Goal: Information Seeking & Learning: Find specific fact

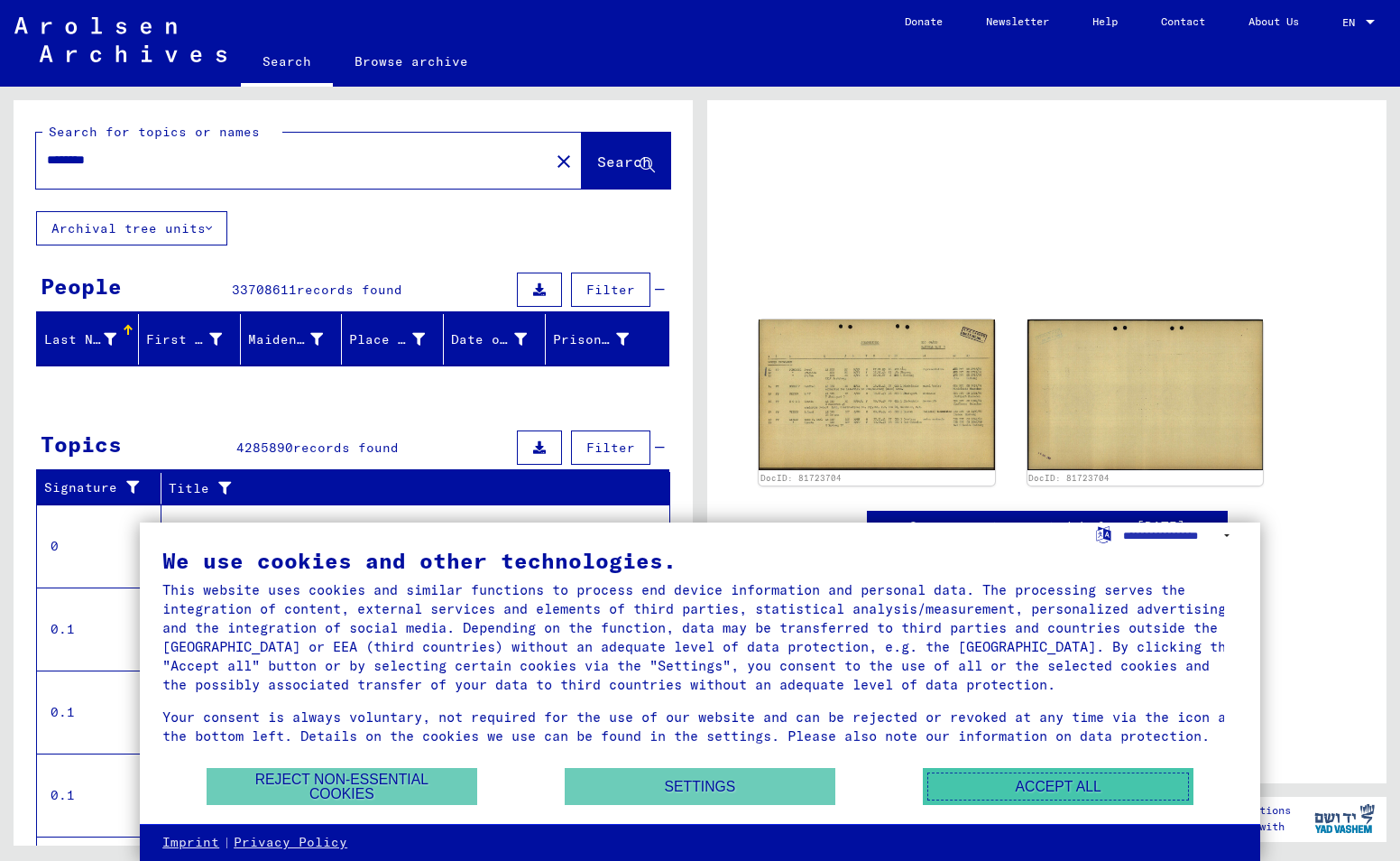
click at [1027, 775] on button "Accept all" at bounding box center [1057, 786] width 270 height 37
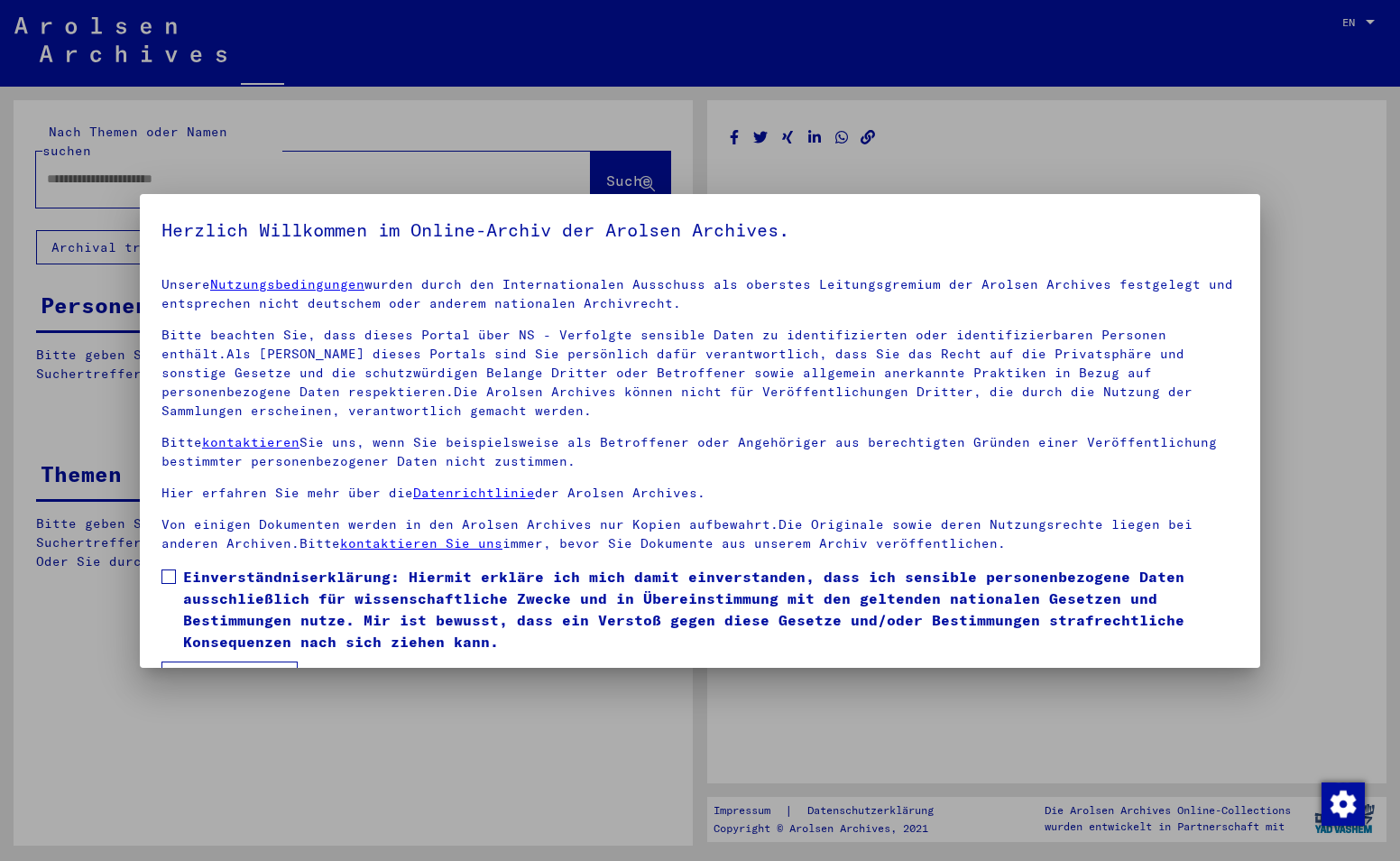
type input "********"
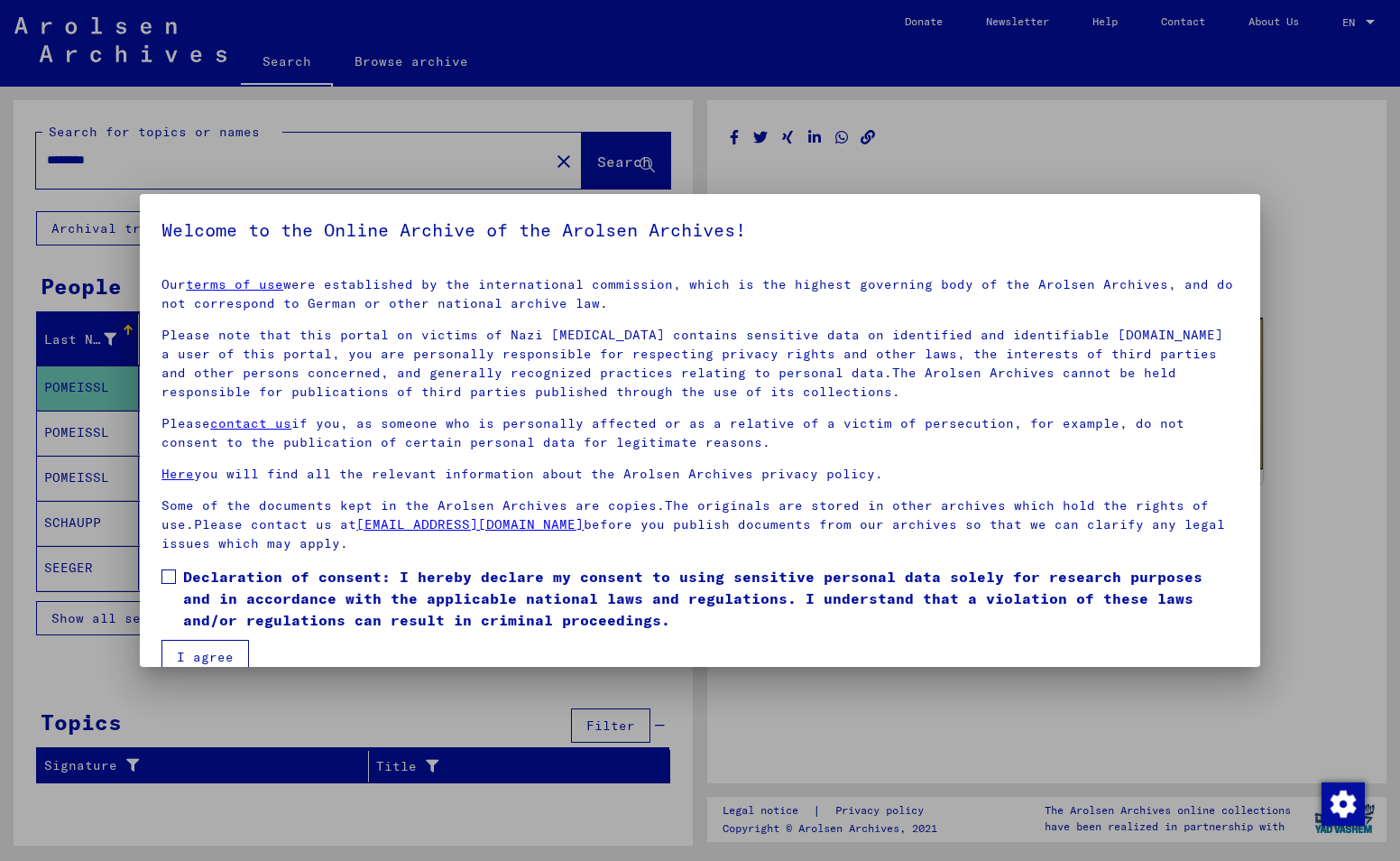
click at [168, 574] on span at bounding box center [168, 576] width 15 height 15
click at [226, 660] on button "I agree" at bounding box center [204, 657] width 87 height 34
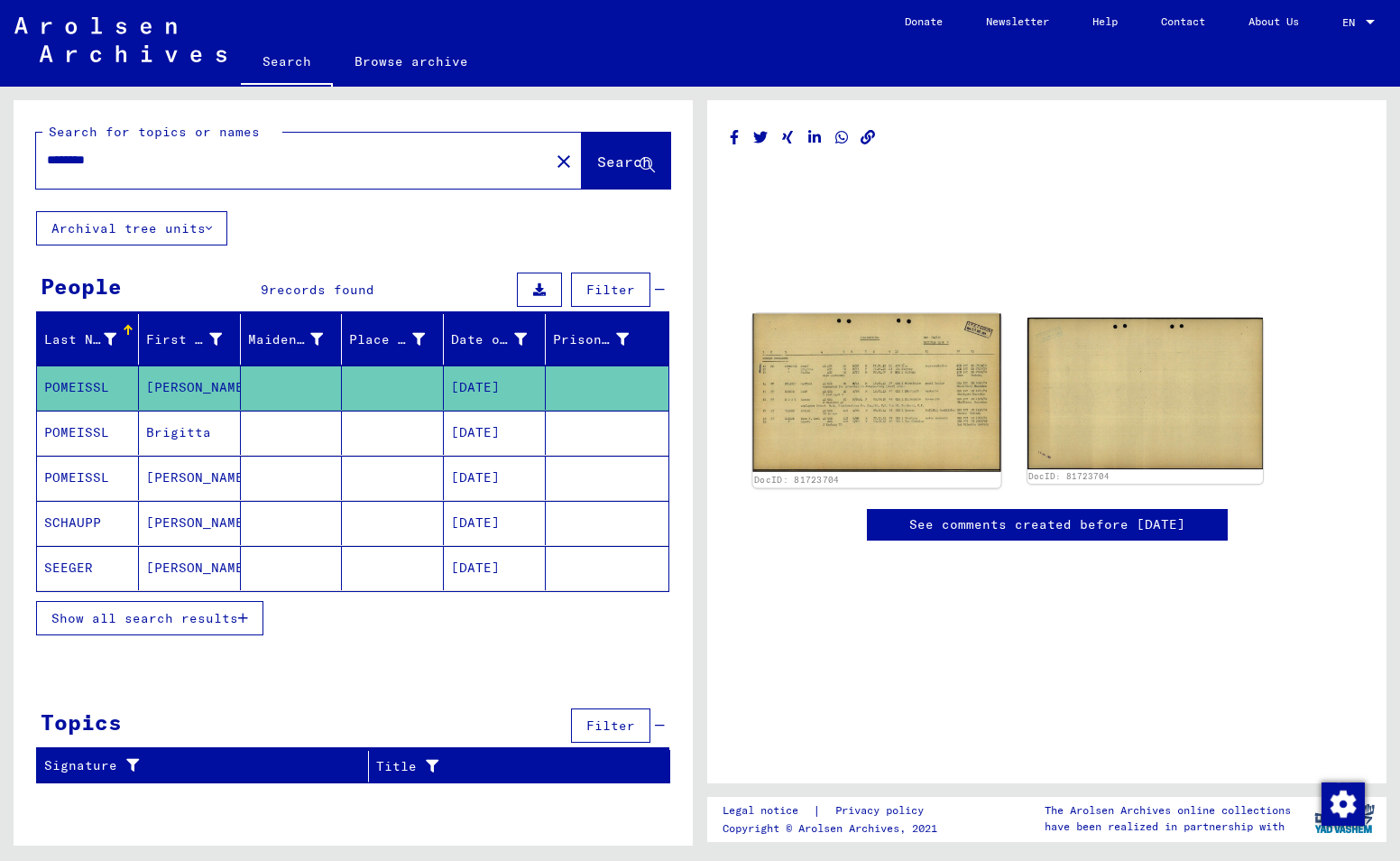
click at [913, 374] on img at bounding box center [876, 393] width 248 height 159
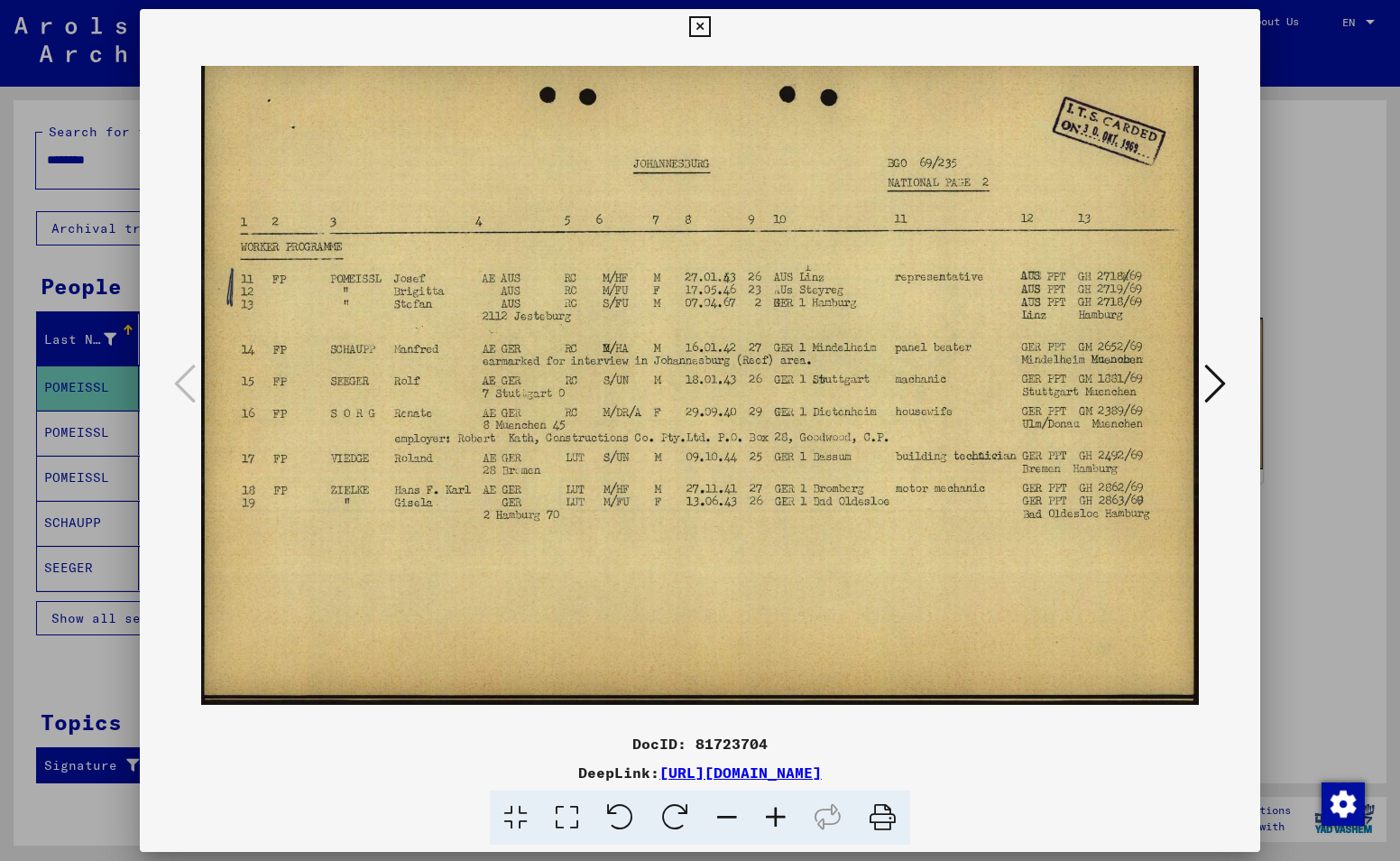
drag, startPoint x: 1019, startPoint y: 30, endPoint x: 170, endPoint y: 117, distance: 853.4
click at [170, 117] on div "DocID: 81723704 DeepLink: [URL][DOMAIN_NAME]" at bounding box center [700, 427] width 1120 height 836
click at [692, 22] on icon at bounding box center [699, 28] width 21 height 22
